Goal: Check status: Check status

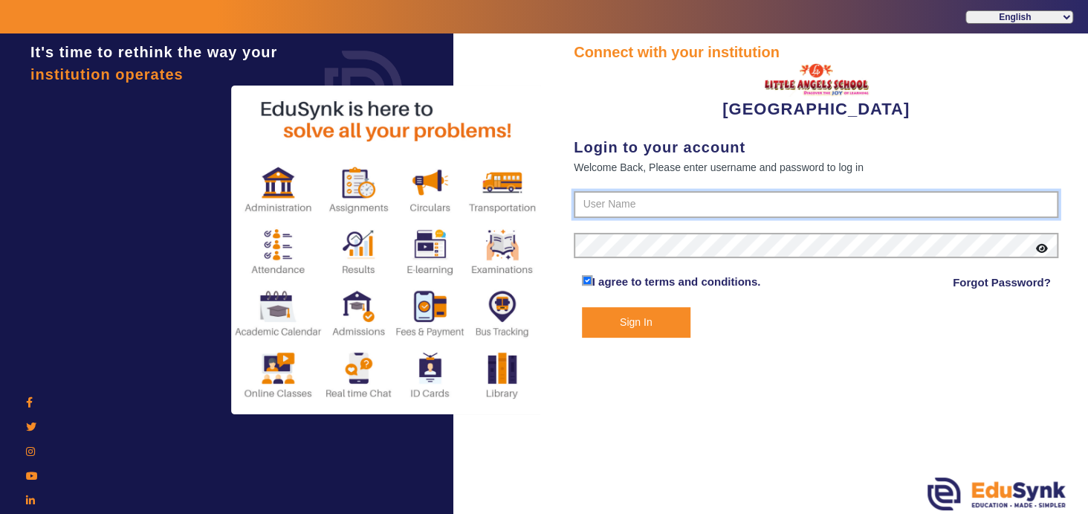
click at [626, 201] on input "text" at bounding box center [816, 204] width 485 height 27
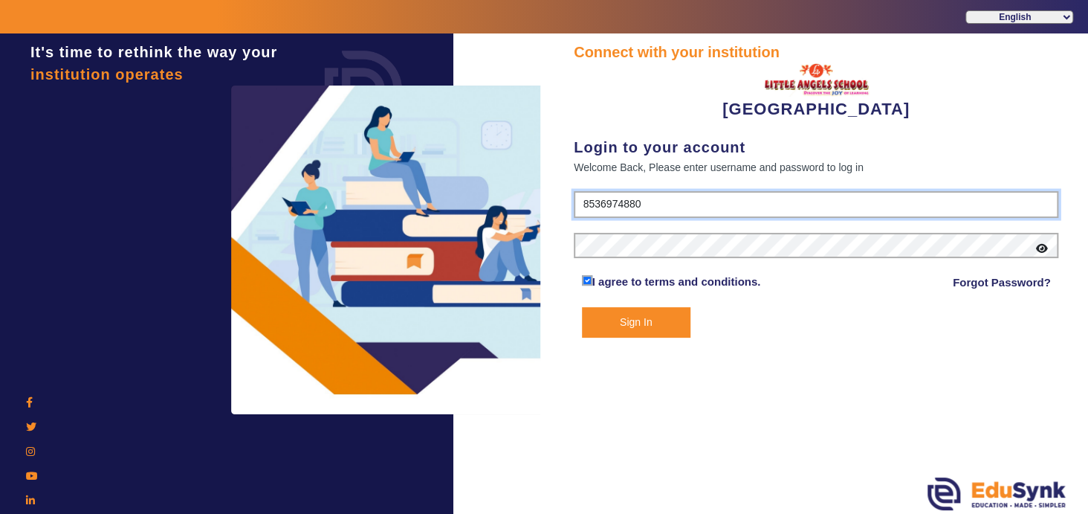
type input "8536974880"
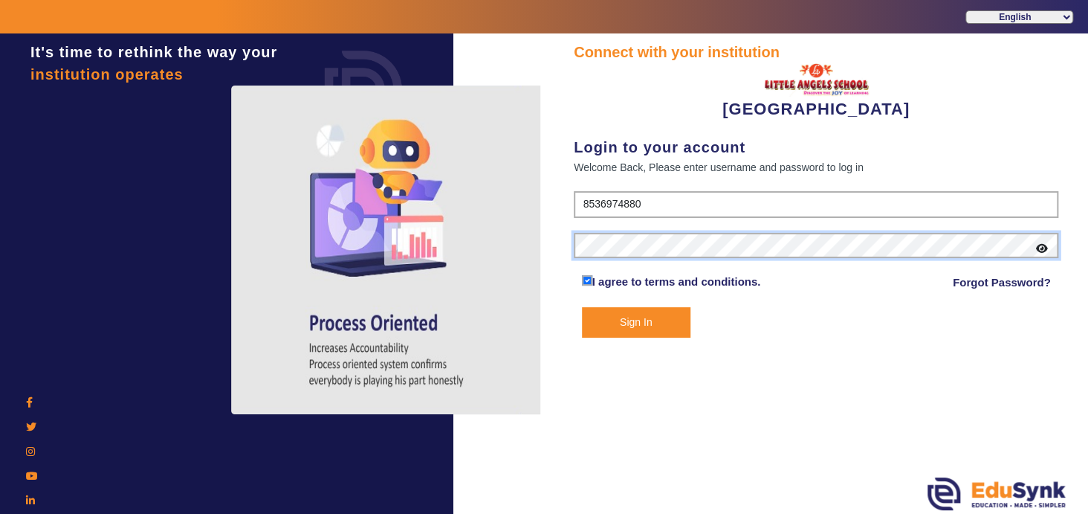
click at [582, 307] on button "Sign In" at bounding box center [636, 322] width 109 height 30
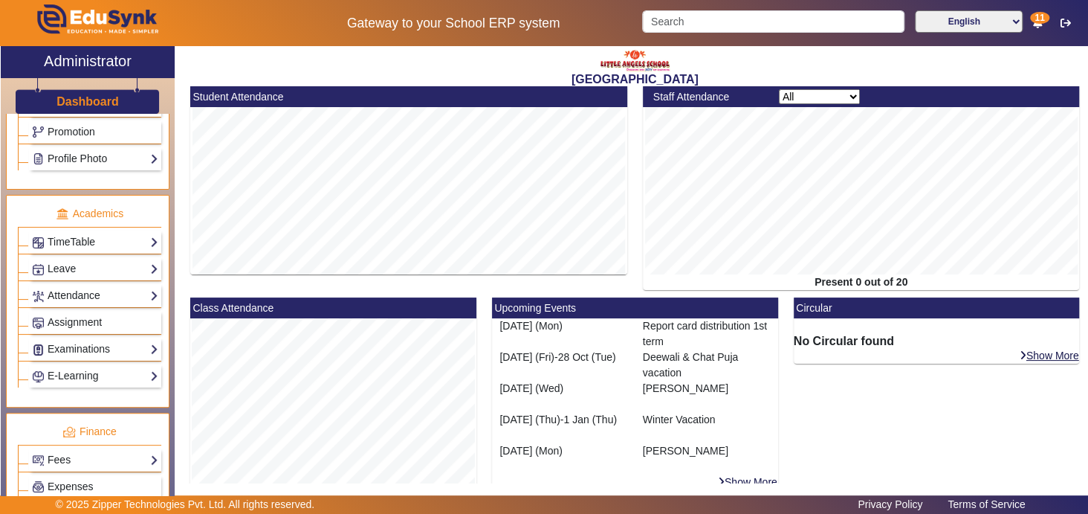
scroll to position [526, 0]
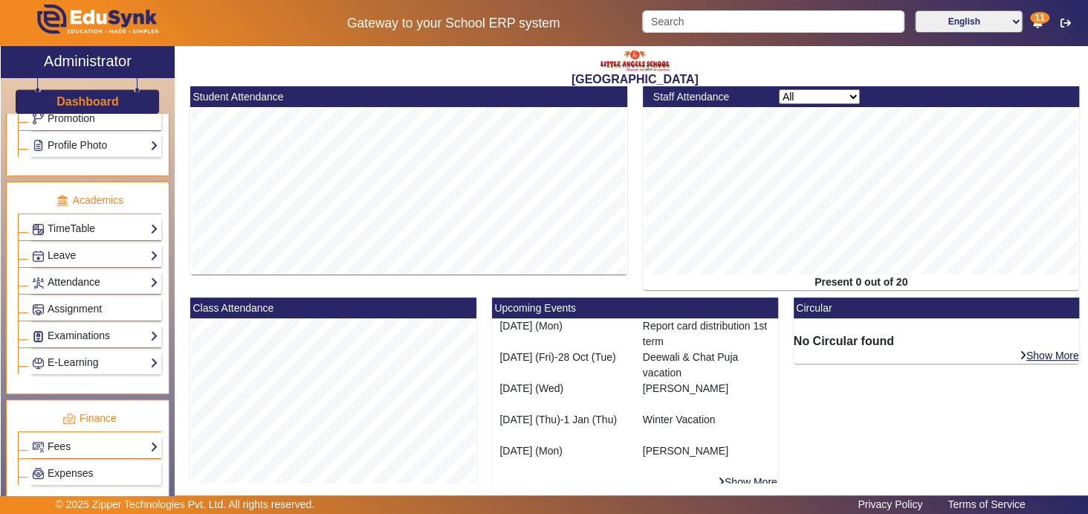
click at [133, 275] on link "Attendance" at bounding box center [95, 282] width 126 height 17
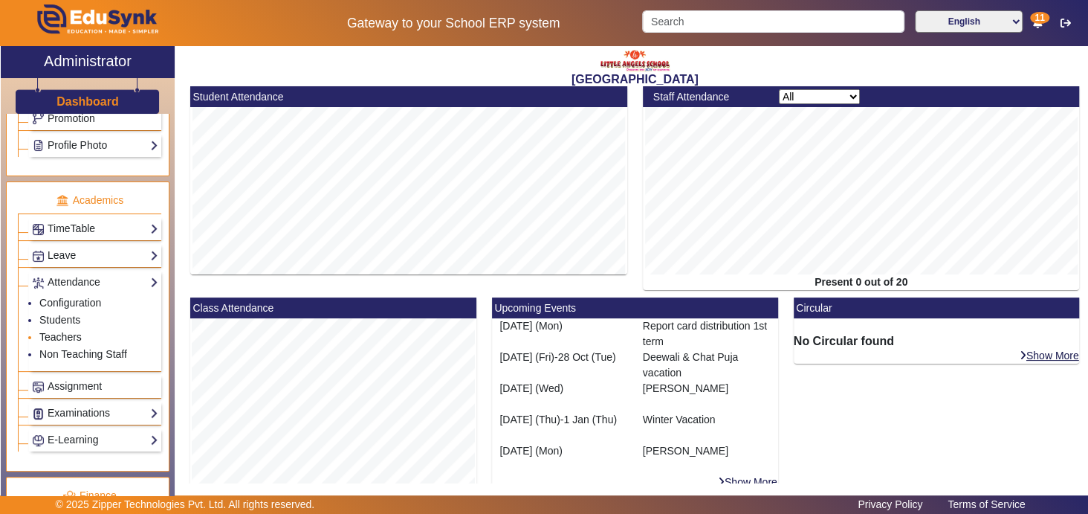
click at [63, 331] on link "Teachers" at bounding box center [60, 337] width 42 height 12
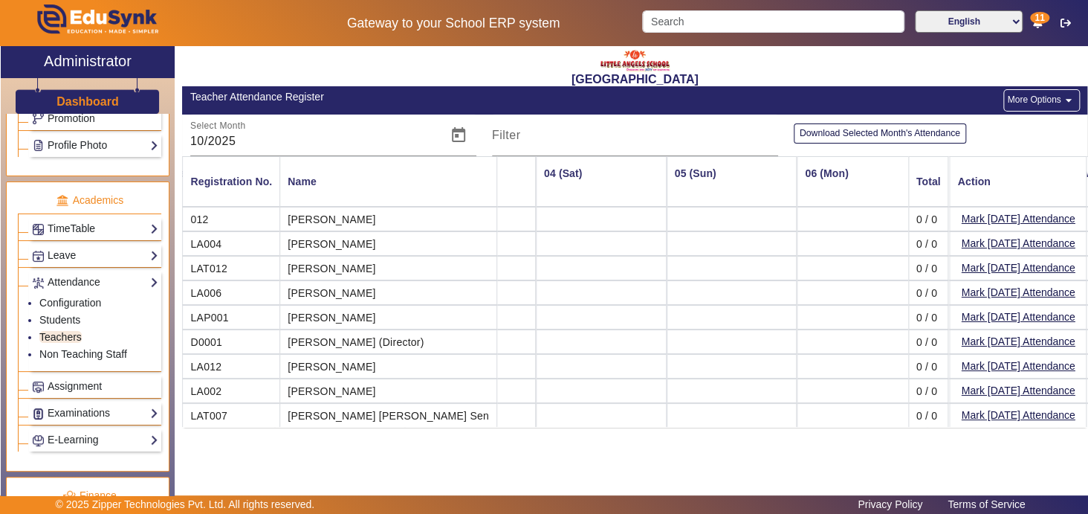
scroll to position [0, 349]
click at [456, 135] on span "Open calendar" at bounding box center [459, 135] width 36 height 36
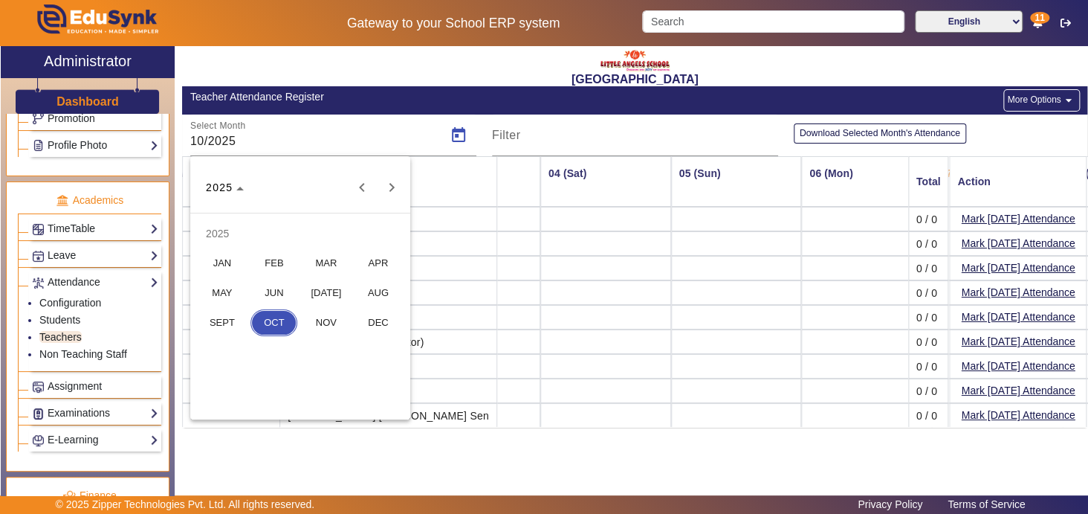
click at [219, 320] on span "SEPT" at bounding box center [221, 322] width 47 height 27
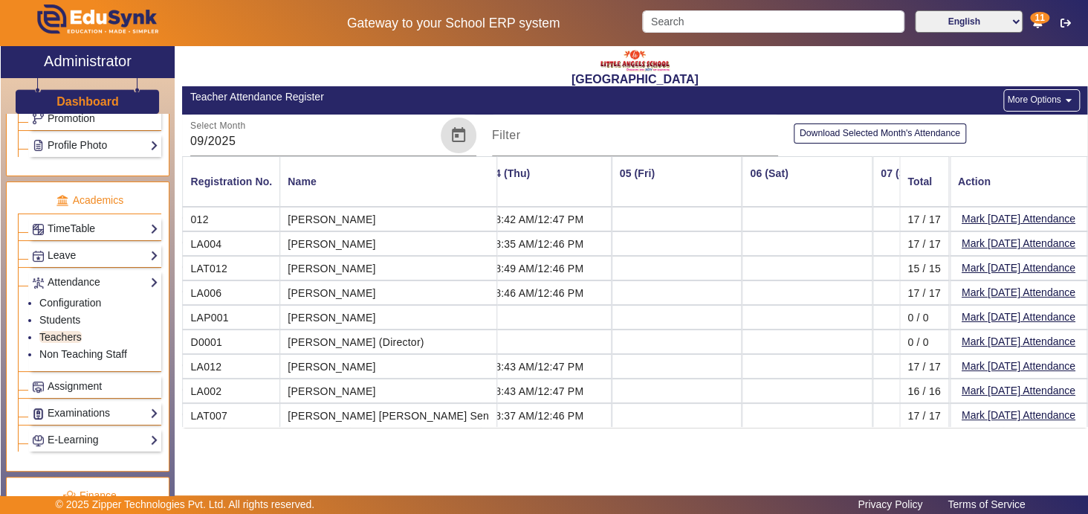
scroll to position [0, 0]
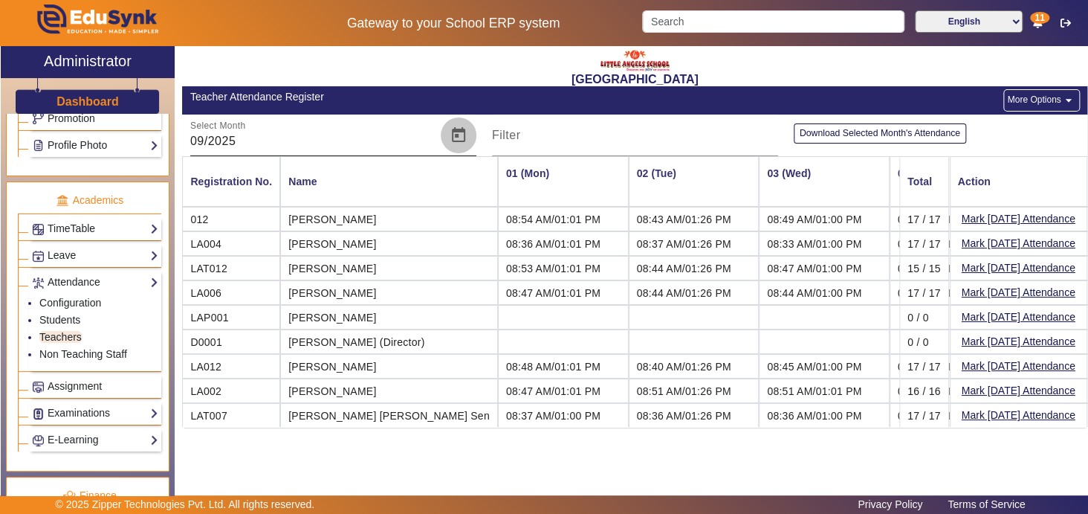
click at [458, 135] on span "Open calendar" at bounding box center [459, 135] width 36 height 36
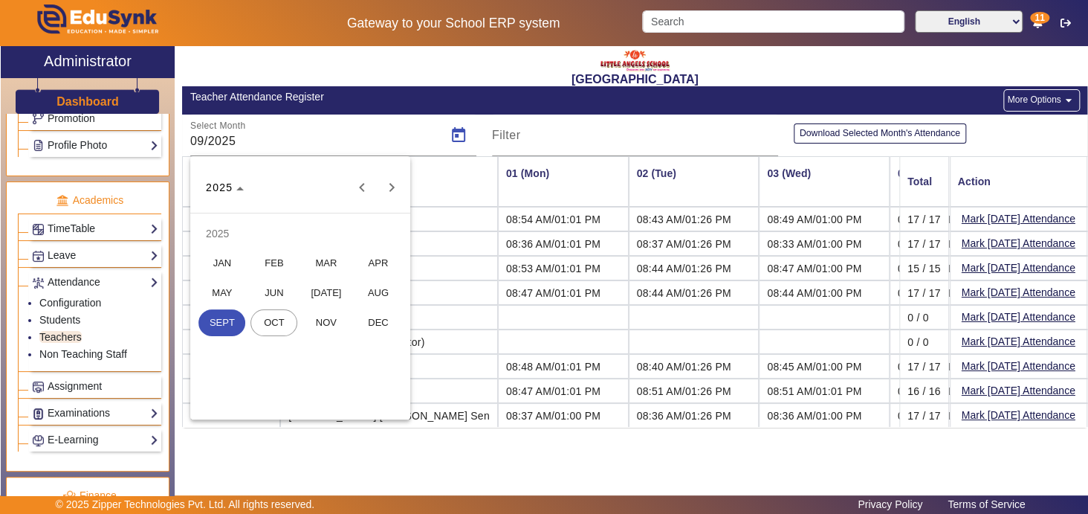
click at [378, 289] on span "AUG" at bounding box center [378, 292] width 47 height 27
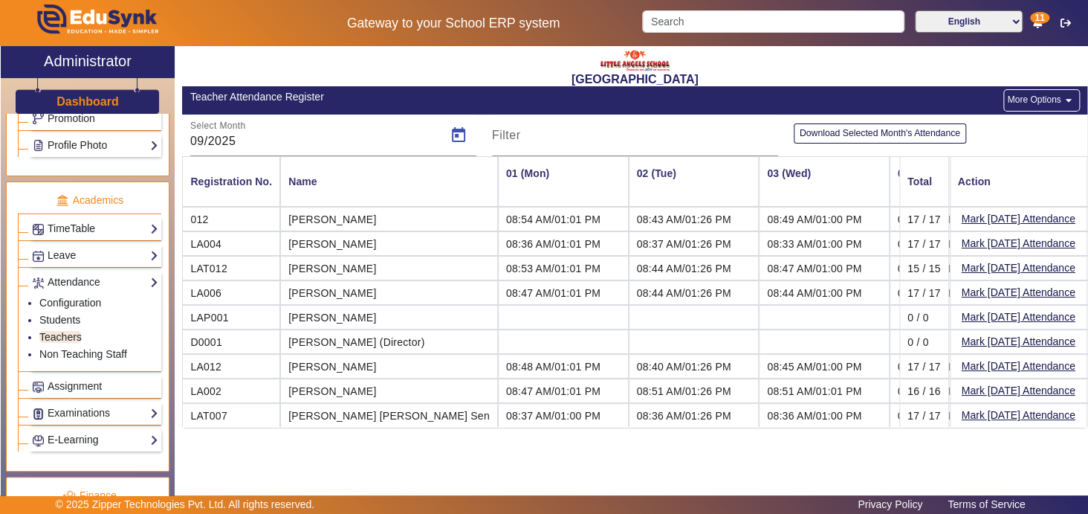
type input "08/2025"
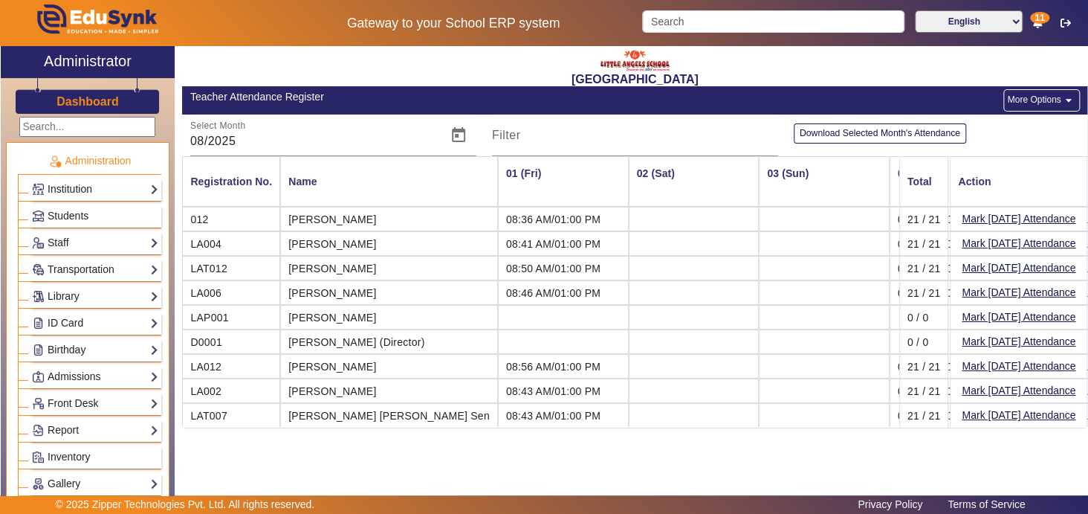
click at [76, 104] on h3 "Dashboard" at bounding box center [87, 101] width 62 height 14
